Goal: Transaction & Acquisition: Purchase product/service

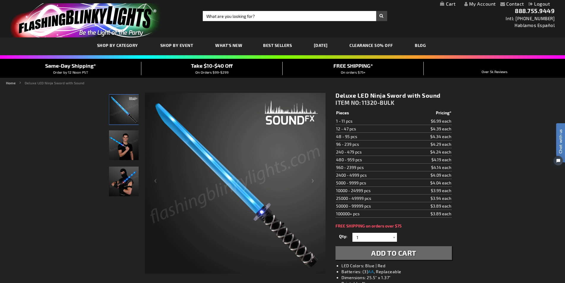
click at [126, 144] on img "Male displaying LED Light Up Sound Affect Toy Ninja Sword" at bounding box center [124, 145] width 30 height 30
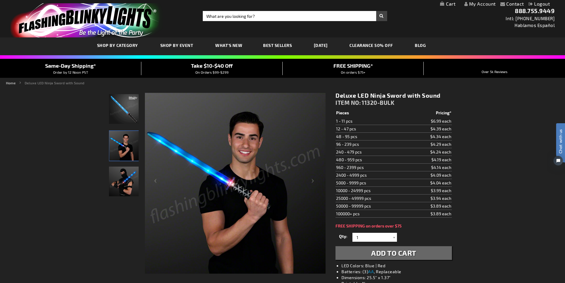
click at [123, 176] on img "Male model displaying LED Light Up Sound Affect Toy Ninja Sword" at bounding box center [124, 181] width 30 height 30
